Goal: Find specific page/section: Find specific page/section

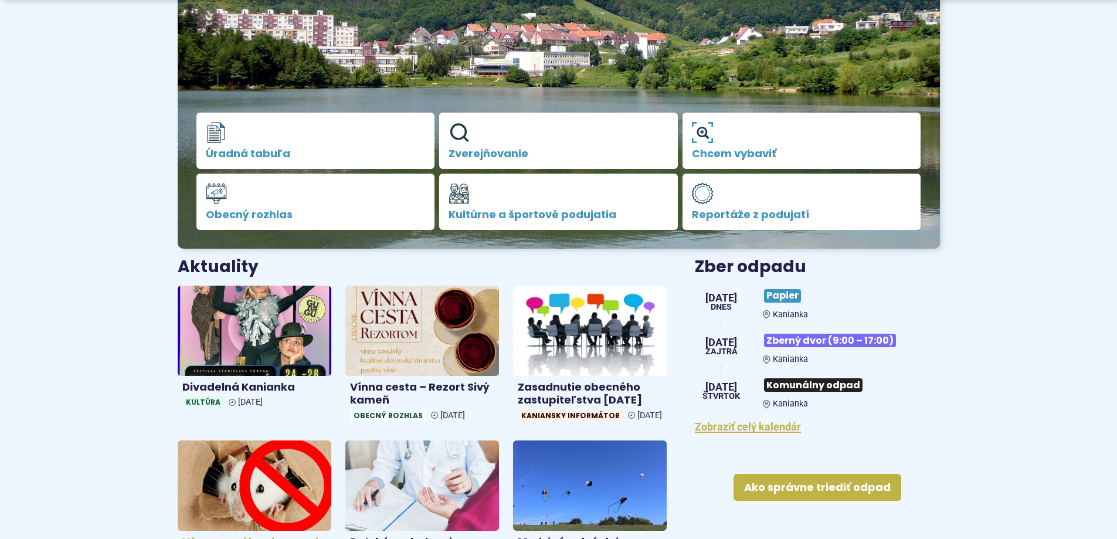
scroll to position [235, 0]
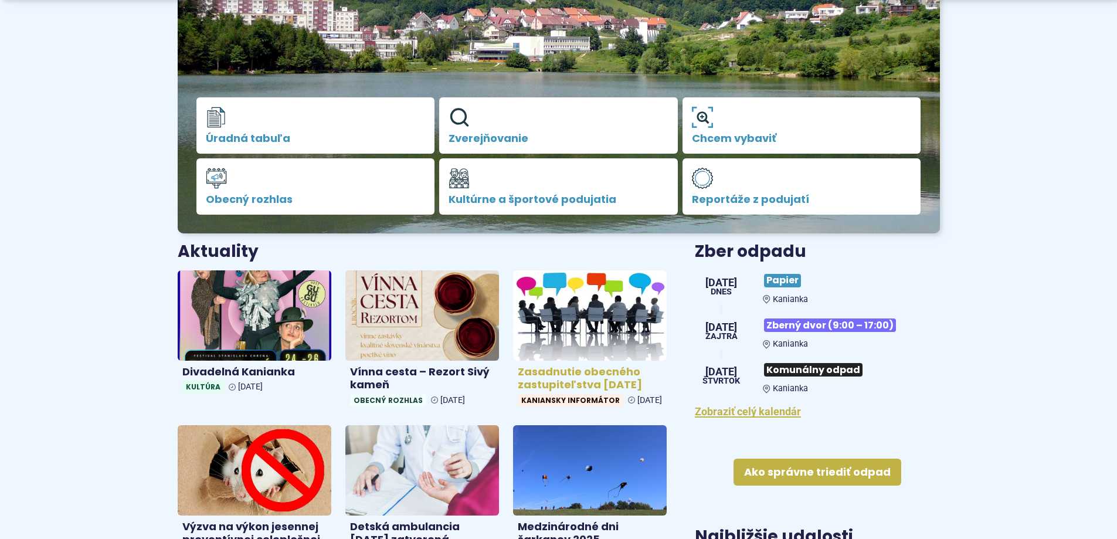
click at [600, 347] on img at bounding box center [590, 315] width 177 height 104
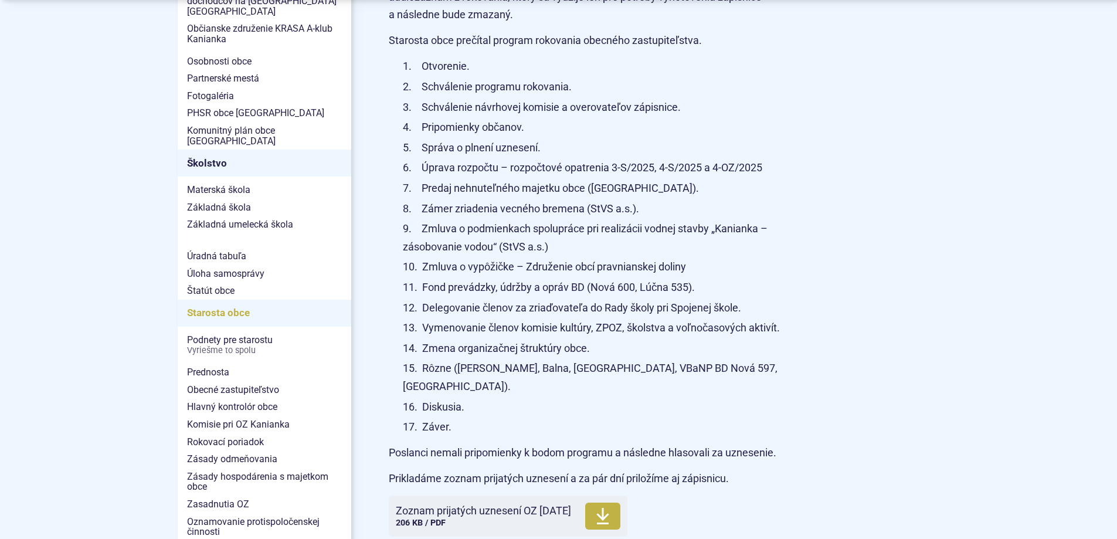
scroll to position [587, 0]
click at [219, 494] on span "Zasadnutia OZ" at bounding box center [264, 503] width 155 height 18
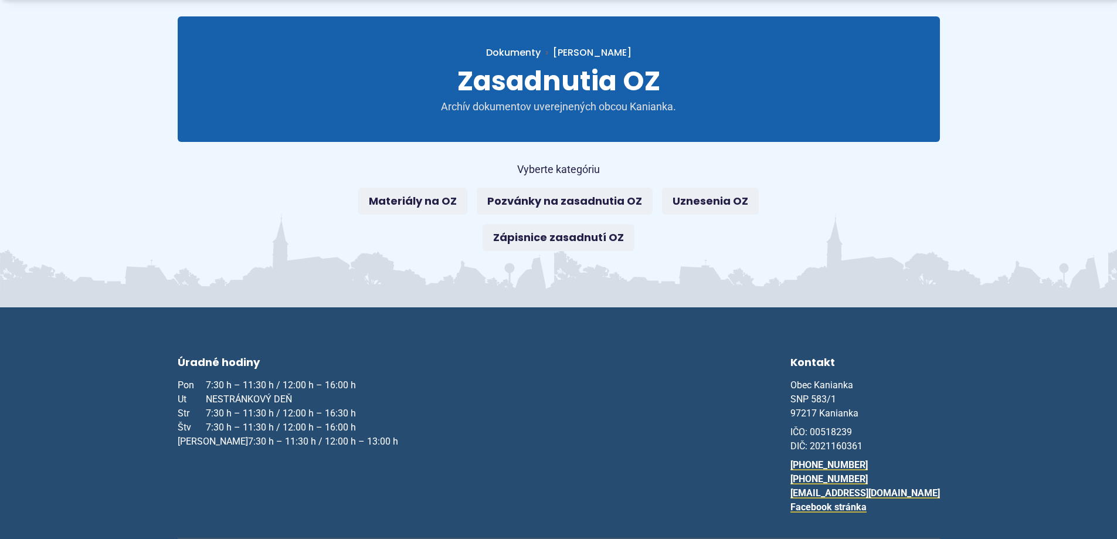
scroll to position [175, 0]
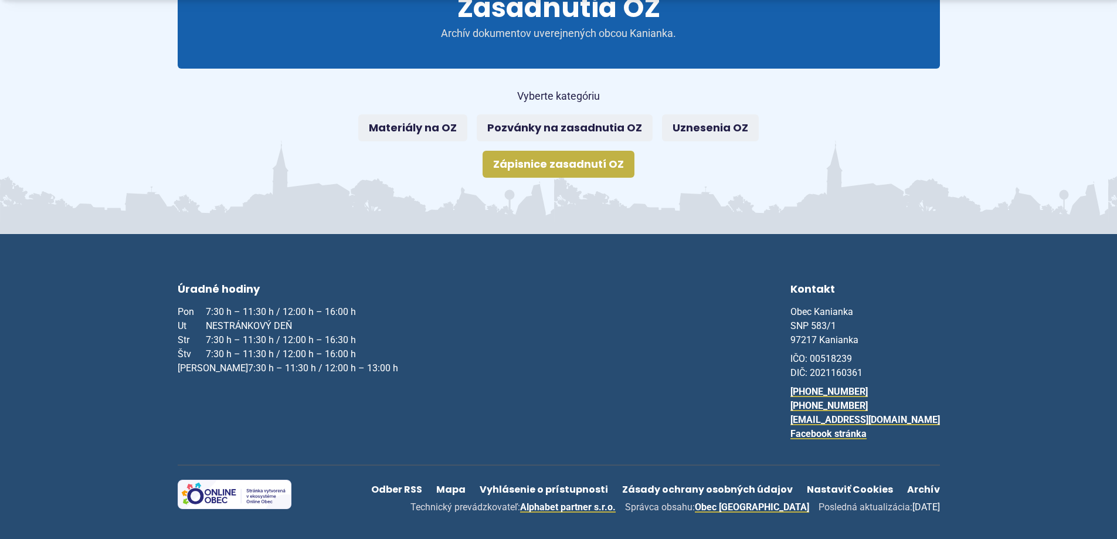
click at [581, 162] on link "Zápisnice zasadnutí OZ" at bounding box center [559, 164] width 152 height 27
